Goal: Task Accomplishment & Management: Use online tool/utility

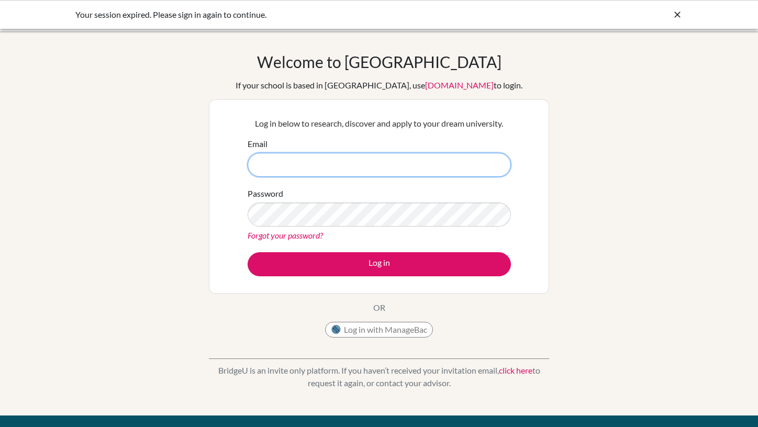
type input "[EMAIL_ADDRESS][DOMAIN_NAME]"
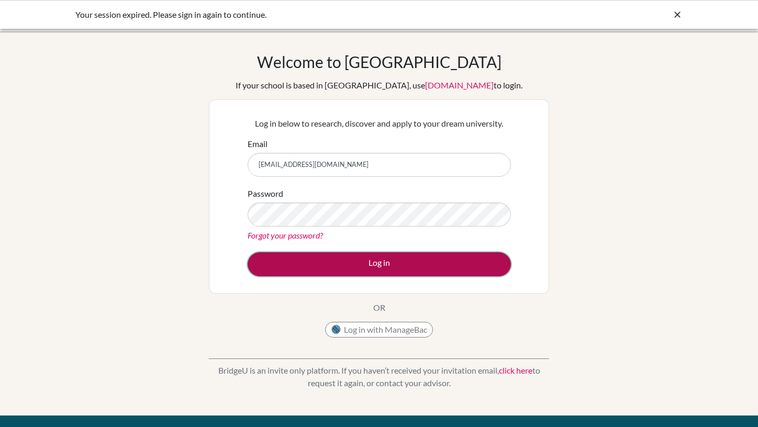
click at [393, 262] on button "Log in" at bounding box center [379, 264] width 263 height 24
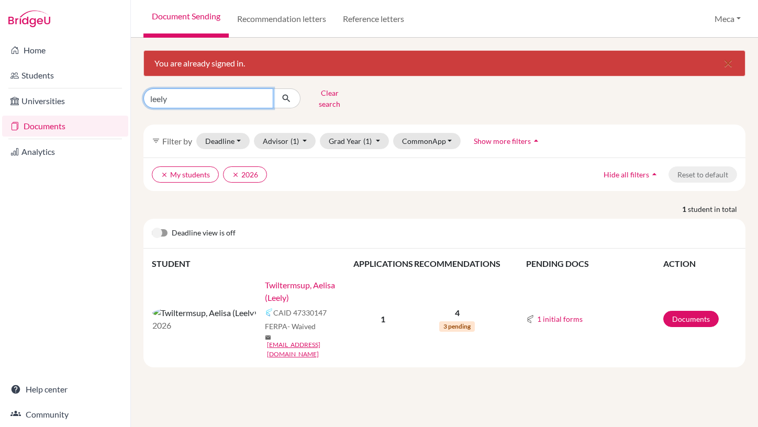
click at [230, 97] on input "leely" at bounding box center [208, 98] width 130 height 20
type input "l"
type input "ivan"
click button "submit" at bounding box center [287, 98] width 28 height 20
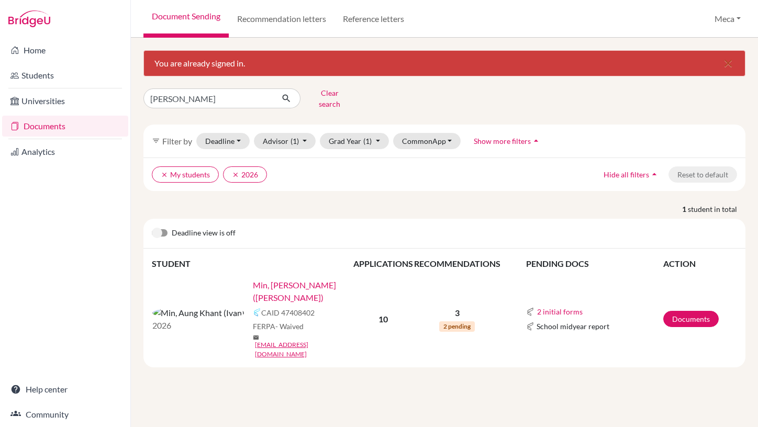
click at [253, 279] on link "Min, Aung Khant (Ivan)" at bounding box center [306, 291] width 107 height 25
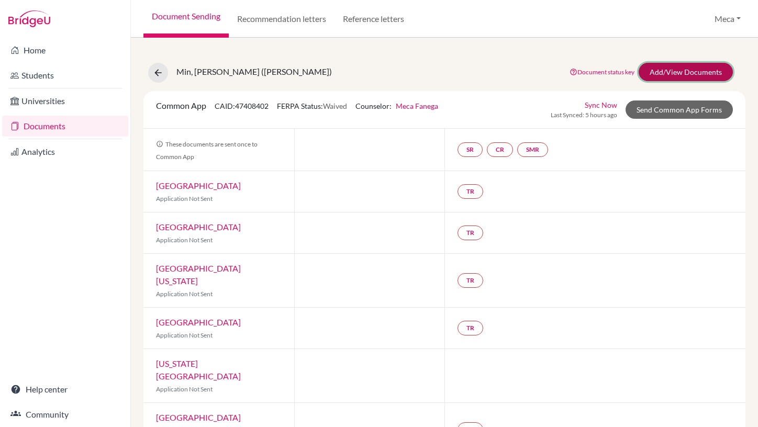
click at [681, 68] on link "Add/View Documents" at bounding box center [686, 72] width 94 height 18
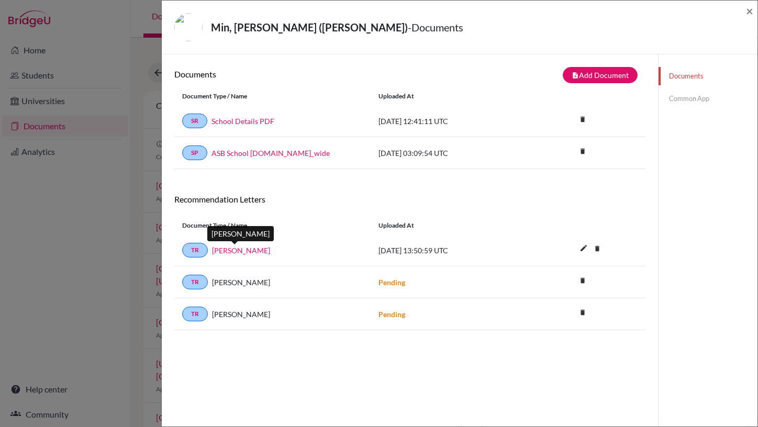
click at [237, 251] on link "Eugene Knight" at bounding box center [241, 250] width 58 height 11
click at [690, 97] on link "Common App" at bounding box center [708, 99] width 99 height 18
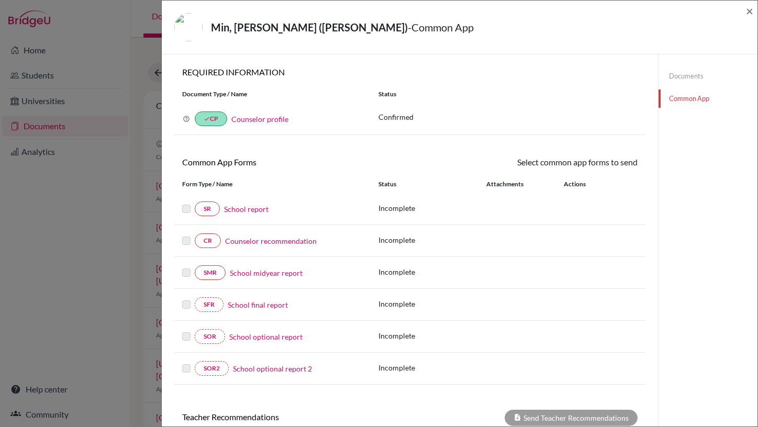
click at [185, 235] on label at bounding box center [186, 235] width 8 height 0
click at [247, 241] on link "Counselor recommendation" at bounding box center [271, 241] width 92 height 11
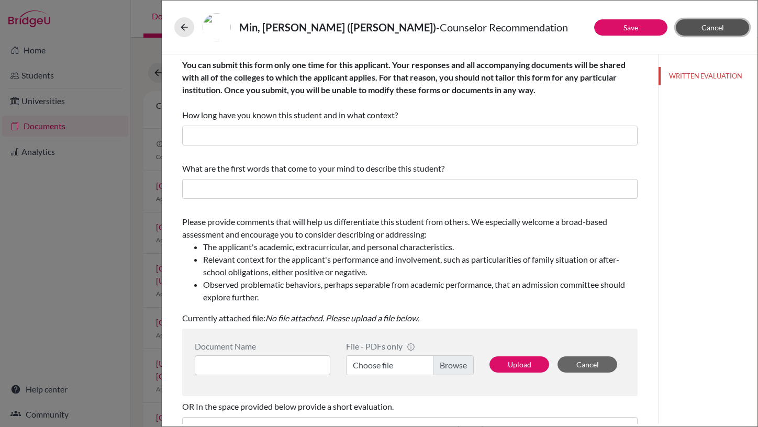
click at [716, 27] on span "Cancel" at bounding box center [713, 27] width 23 height 9
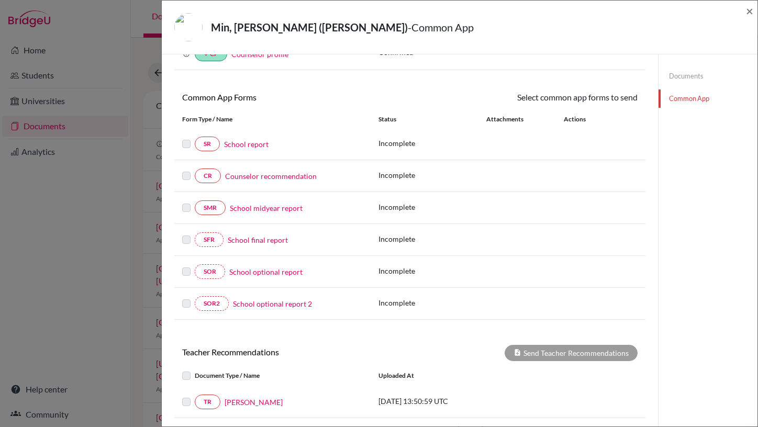
scroll to position [233, 0]
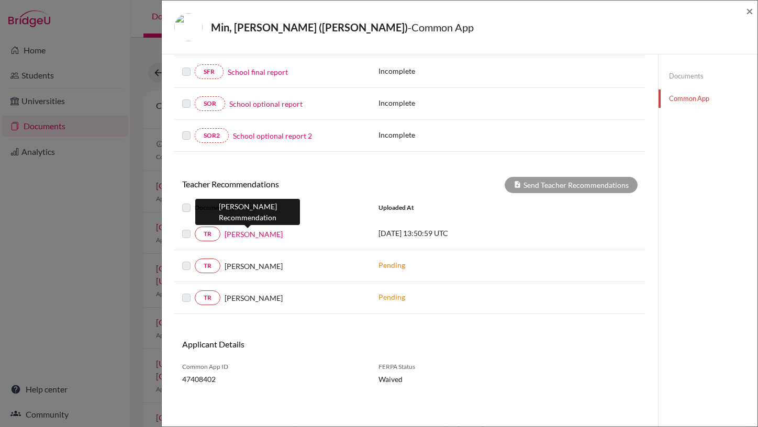
click at [259, 236] on link "Eugene Knight" at bounding box center [254, 234] width 58 height 11
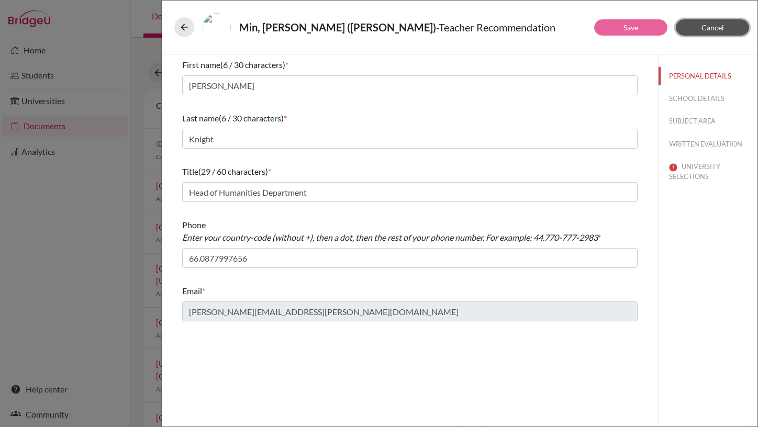
click at [701, 33] on button "Cancel" at bounding box center [712, 27] width 73 height 16
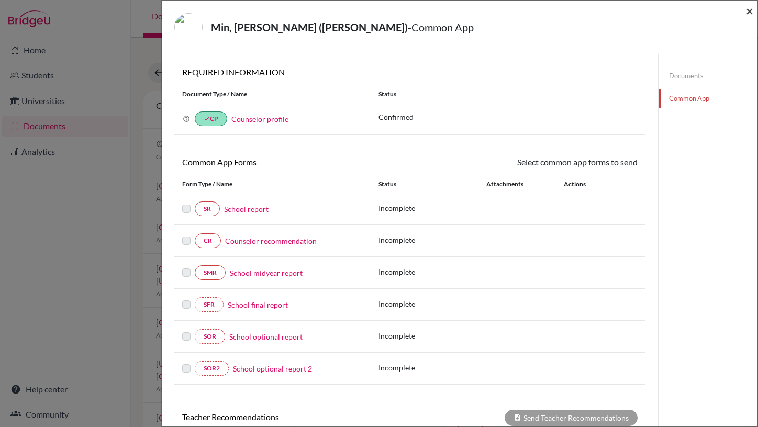
click at [750, 8] on span "×" at bounding box center [749, 10] width 7 height 15
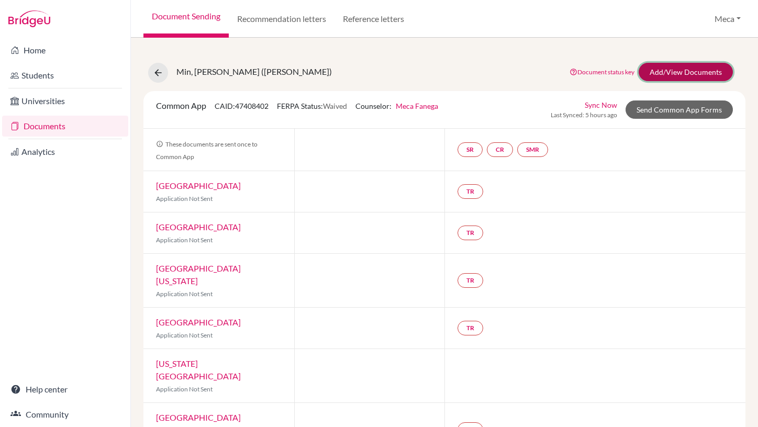
click at [683, 69] on link "Add/View Documents" at bounding box center [686, 72] width 94 height 18
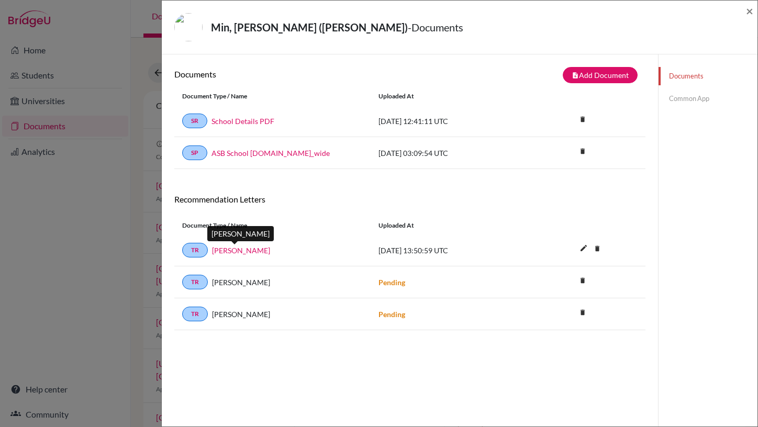
click at [250, 250] on link "Eugene Knight" at bounding box center [241, 250] width 58 height 11
click at [751, 11] on span "×" at bounding box center [749, 10] width 7 height 15
